Goal: Transaction & Acquisition: Purchase product/service

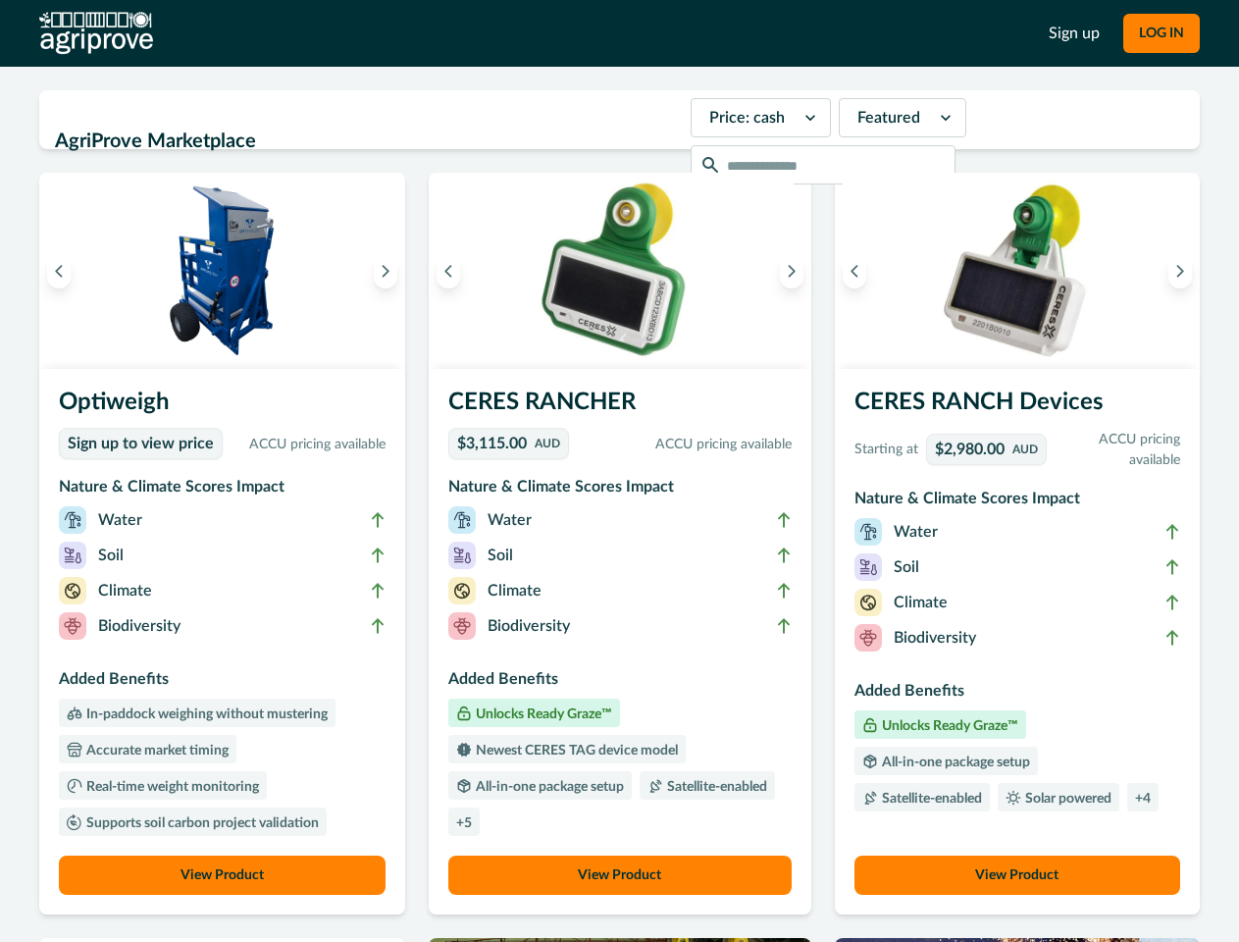
click at [1161, 33] on button "LOG IN" at bounding box center [1161, 33] width 77 height 39
click at [59, 271] on icon "Previous image" at bounding box center [59, 271] width 14 height 14
click at [390, 271] on icon "Next image" at bounding box center [386, 271] width 14 height 14
click at [225, 642] on li "Biodiversity" at bounding box center [222, 629] width 327 height 35
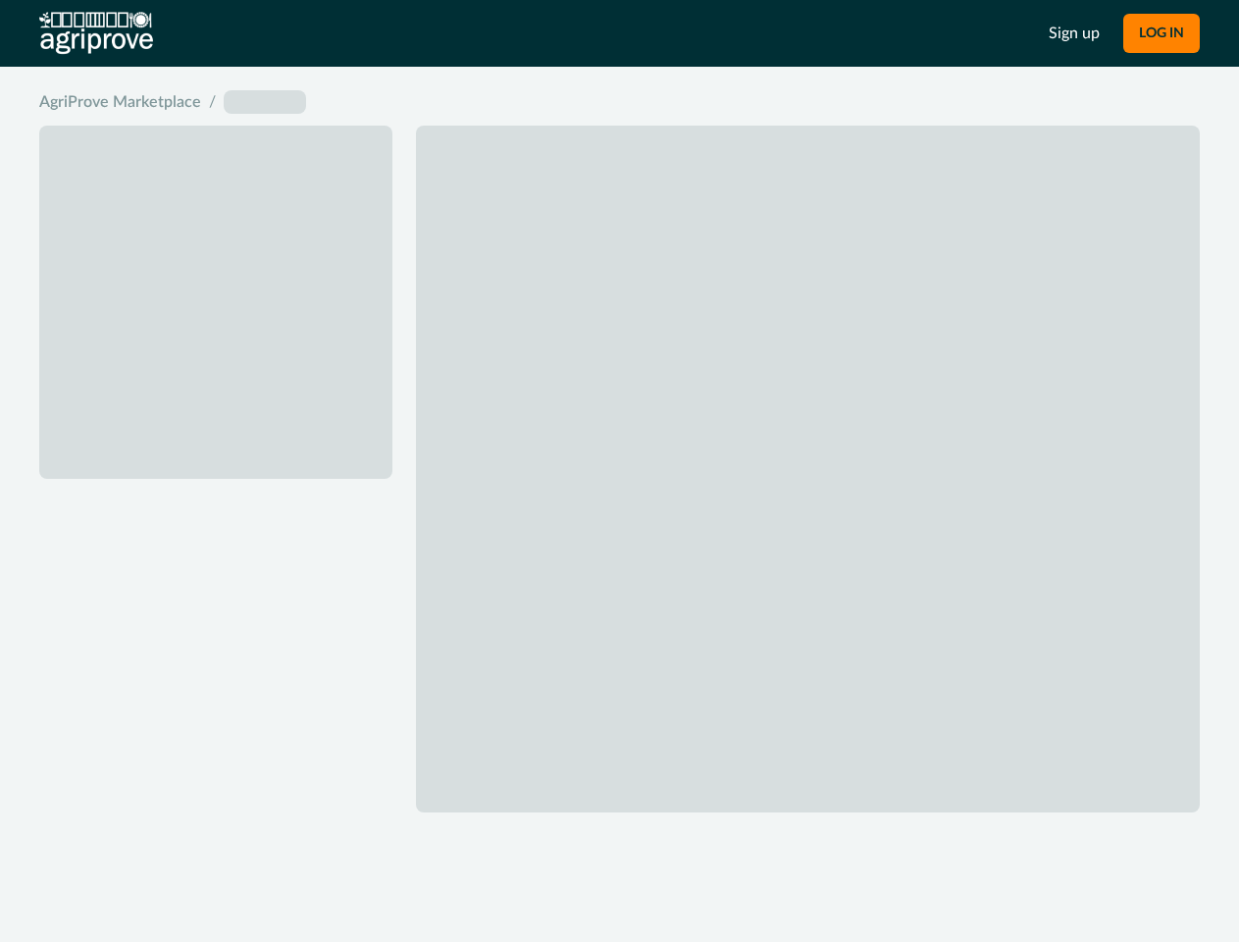
click at [225, 875] on div "AgriProve Marketplace / placeholder" at bounding box center [619, 487] width 1239 height 840
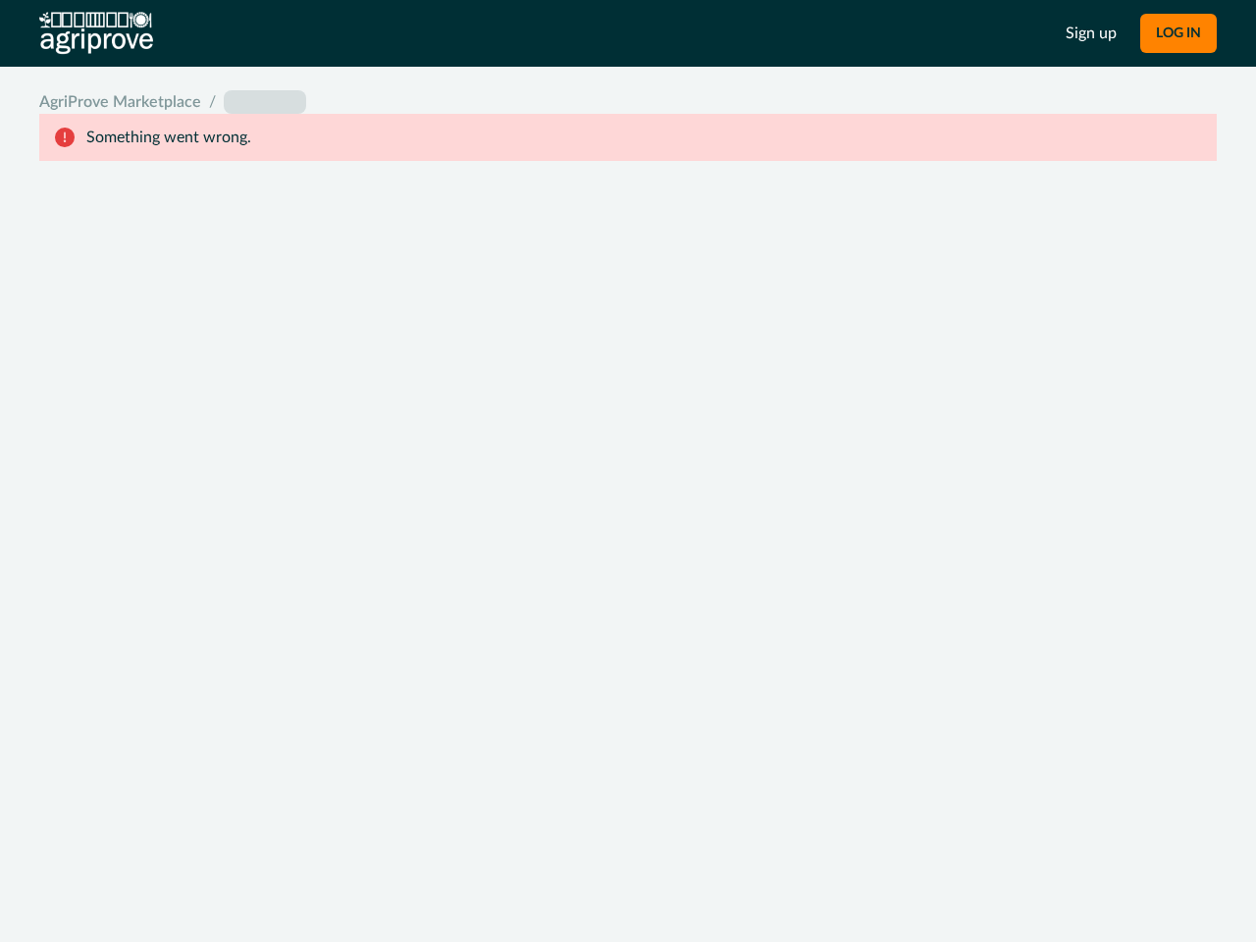
click at [786, 271] on div "System Error Something went wrong An unexpected error occurred. If this continu…" at bounding box center [628, 471] width 1256 height 942
click at [619, 642] on footer "Close" at bounding box center [628, 621] width 492 height 70
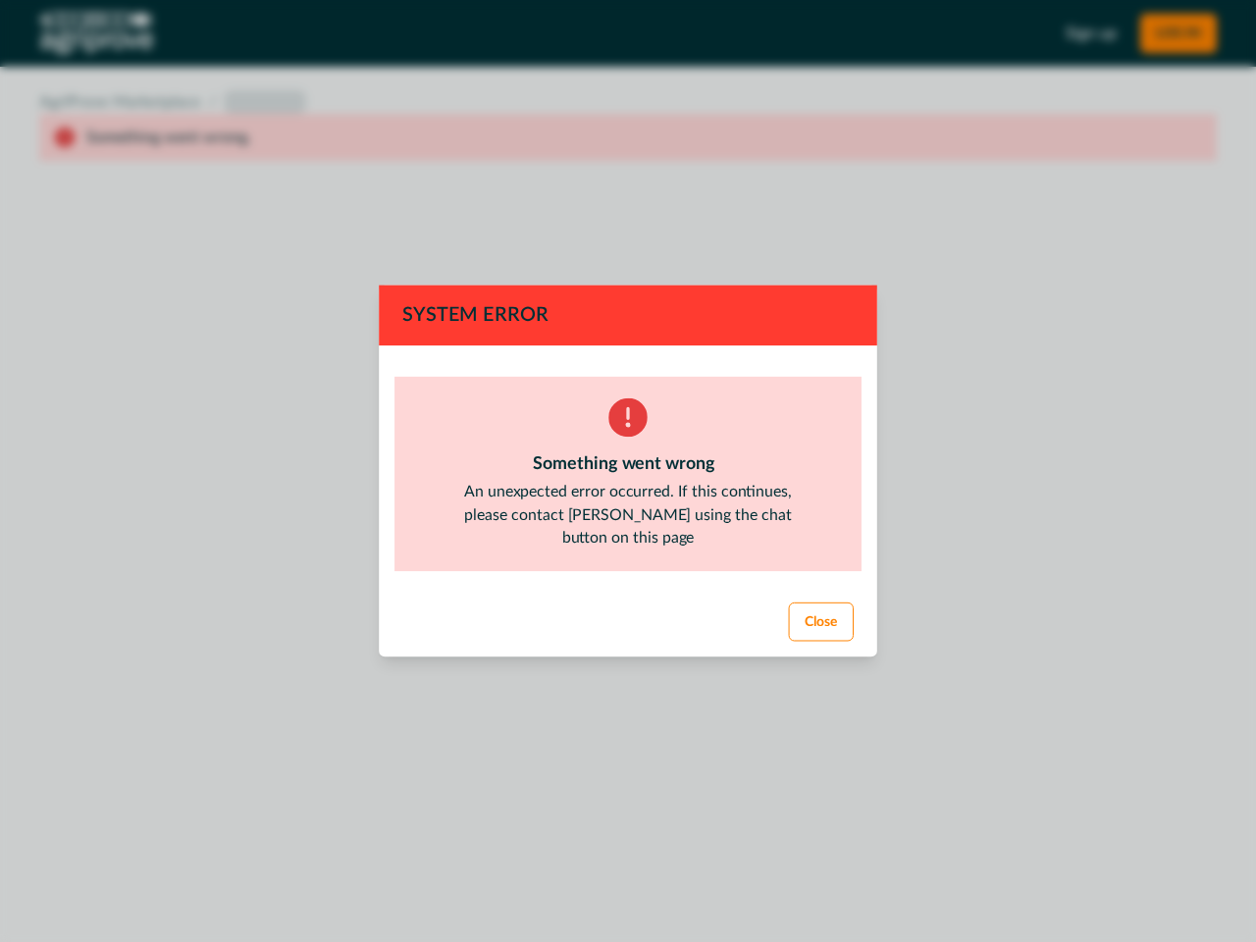
click at [619, 875] on div "System Error Something went wrong An unexpected error occurred. If this continu…" at bounding box center [628, 471] width 1256 height 942
click at [849, 271] on div "System Error Something went wrong An unexpected error occurred. If this continu…" at bounding box center [628, 471] width 1256 height 942
